Goal: Information Seeking & Learning: Learn about a topic

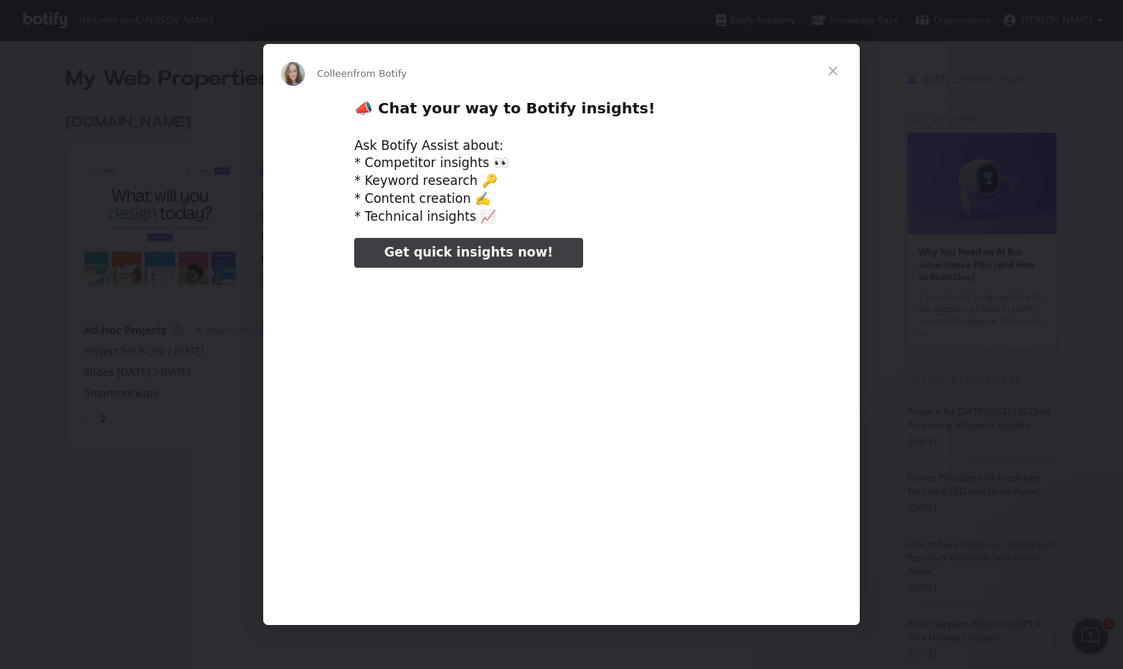
type input "3296666"
click at [834, 71] on span "Close" at bounding box center [833, 71] width 54 height 54
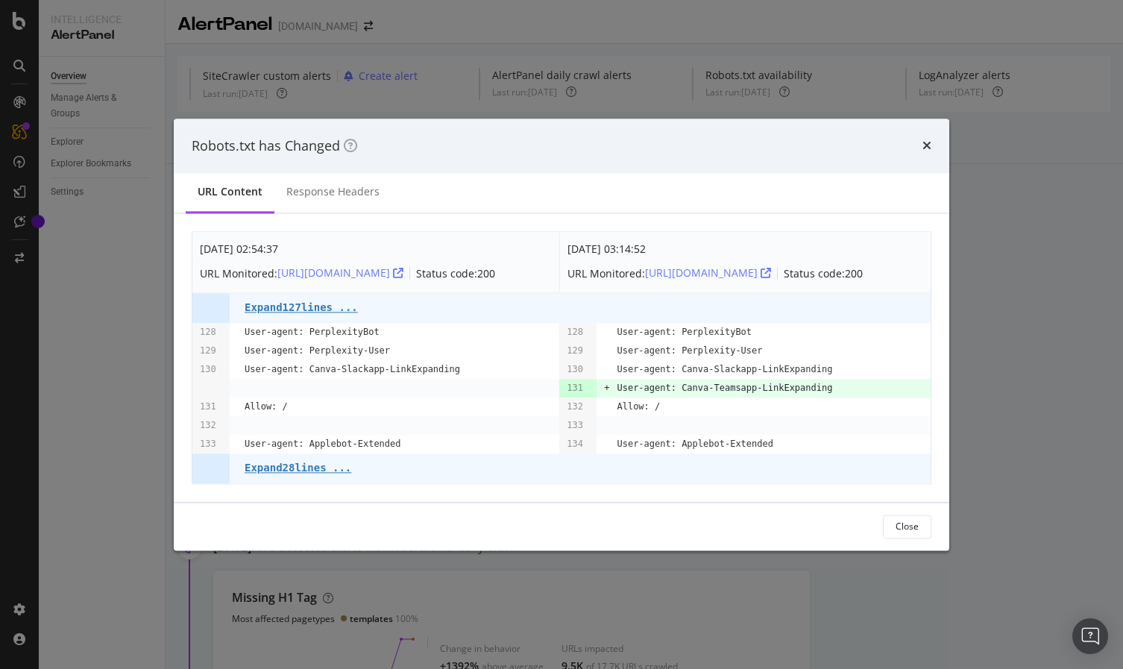
click at [684, 384] on pre "User-agent: Canva-Teamsapp-LinkExpanding" at bounding box center [724, 388] width 215 height 19
drag, startPoint x: 684, startPoint y: 384, endPoint x: 846, endPoint y: 383, distance: 161.8
click at [846, 383] on td "User-agent: Canva-Teamsapp-LinkExpanding" at bounding box center [774, 388] width 314 height 19
copy pre "Canva-Teamsapp-LinkExpanding"
